Goal: Transaction & Acquisition: Purchase product/service

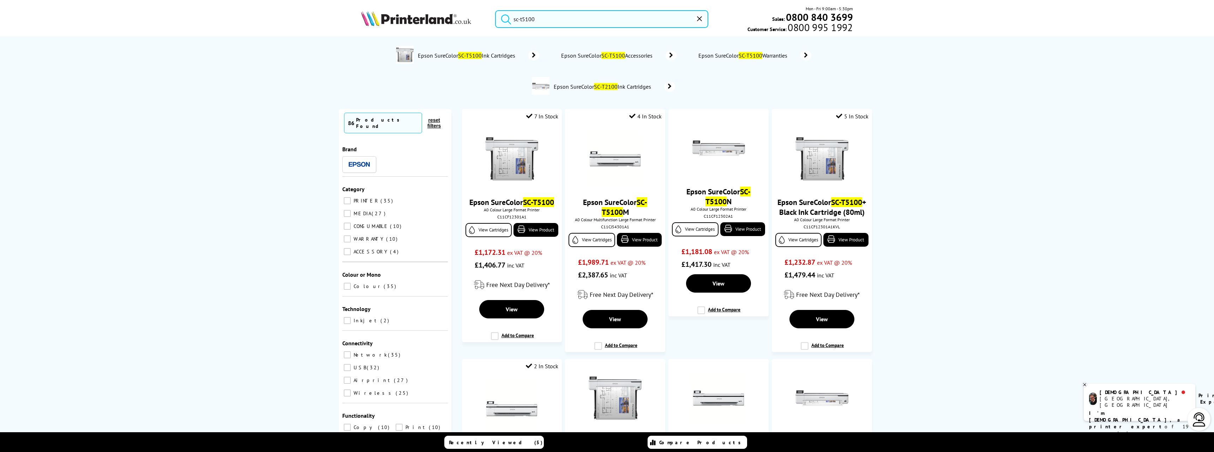
drag, startPoint x: 549, startPoint y: 20, endPoint x: 423, endPoint y: 17, distance: 125.7
click at [423, 17] on div "sc-t5100 Mon - Fri 9:00am - 5:30pm Sales: 0800 840 3699 Customer Service: 0800 …" at bounding box center [607, 20] width 565 height 31
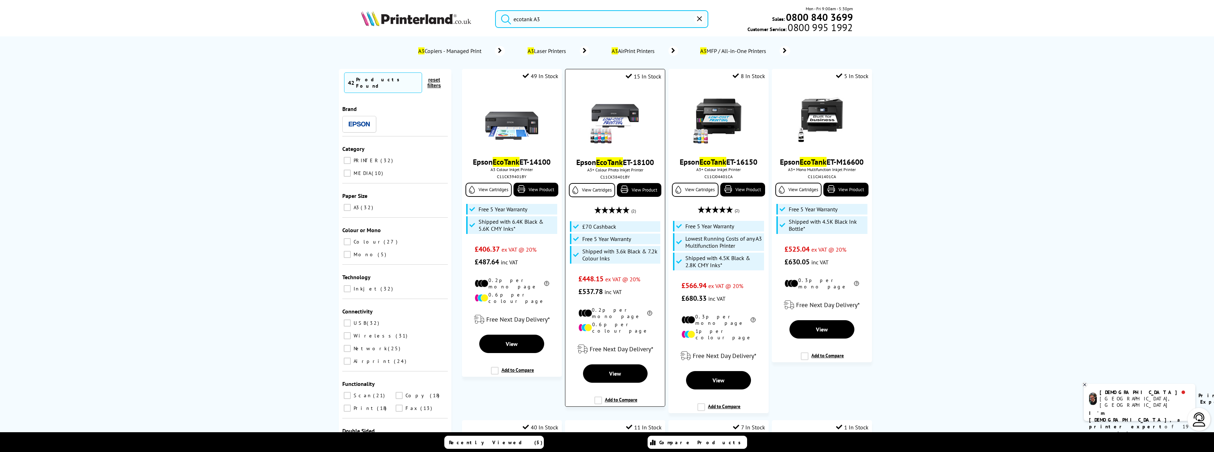
type input "ecotank A3"
drag, startPoint x: 656, startPoint y: 163, endPoint x: 621, endPoint y: 165, distance: 34.3
click at [621, 165] on span "Epson EcoTank ET-18100" at bounding box center [615, 162] width 89 height 10
copy link "ET-18100"
click at [609, 123] on img at bounding box center [615, 118] width 53 height 53
